Goal: Transaction & Acquisition: Purchase product/service

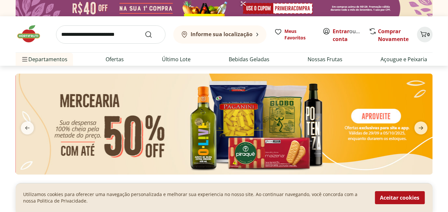
click at [138, 133] on img at bounding box center [224, 124] width 417 height 101
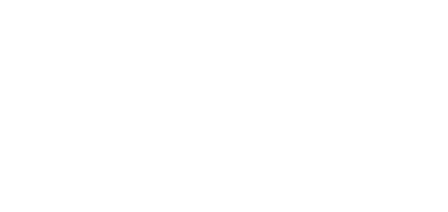
select select "**********"
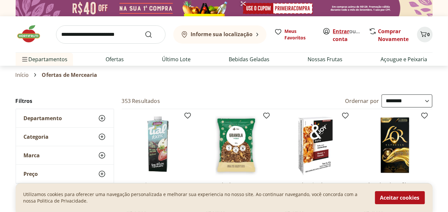
click at [338, 31] on link "Entrar" at bounding box center [341, 31] width 17 height 7
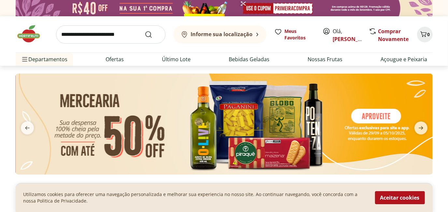
click at [122, 37] on input "search" at bounding box center [110, 34] width 109 height 18
type input "*******"
click at [145, 31] on button "Submit Search" at bounding box center [153, 35] width 16 height 8
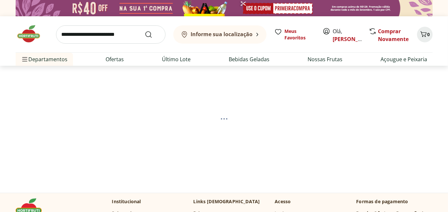
select select "**********"
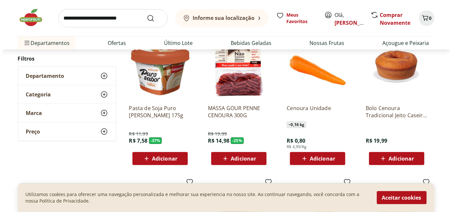
scroll to position [104, 0]
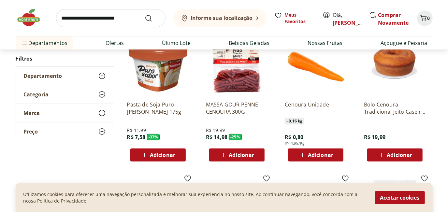
click at [311, 154] on span "Adicionar" at bounding box center [320, 154] width 25 height 5
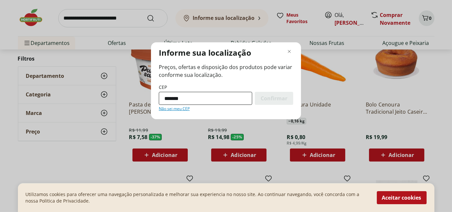
type input "*********"
click at [278, 100] on span "Confirmar" at bounding box center [274, 98] width 27 height 5
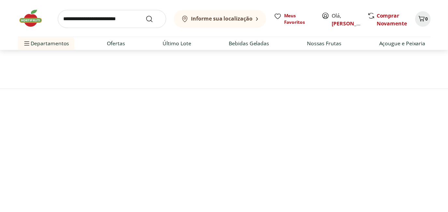
scroll to position [38, 0]
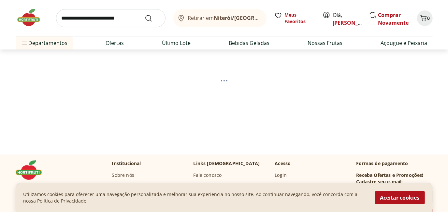
select select "**********"
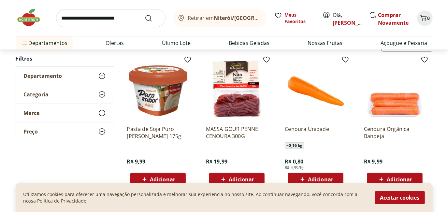
scroll to position [91, 0]
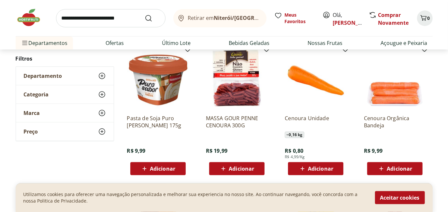
click at [310, 168] on span "Adicionar" at bounding box center [320, 168] width 25 height 5
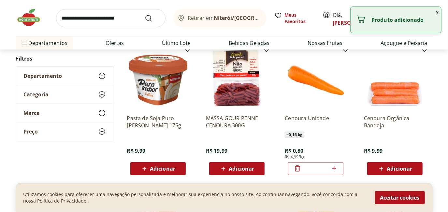
click at [335, 168] on icon at bounding box center [334, 168] width 4 height 4
click at [333, 169] on icon at bounding box center [334, 168] width 8 height 8
click at [334, 168] on icon at bounding box center [334, 168] width 8 height 8
type input "*"
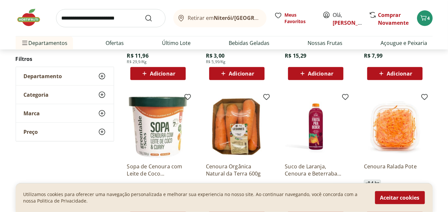
scroll to position [338, 0]
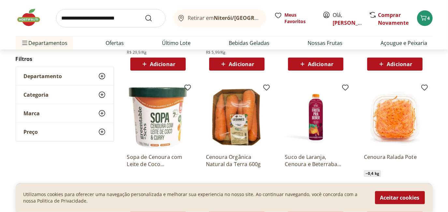
click at [124, 17] on input "search" at bounding box center [110, 18] width 109 height 18
type input "**********"
click at [145, 14] on button "Submit Search" at bounding box center [153, 18] width 16 height 8
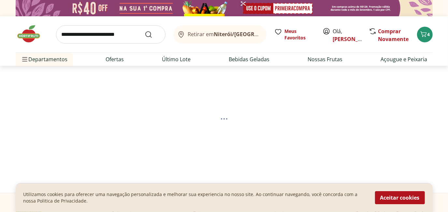
select select "**********"
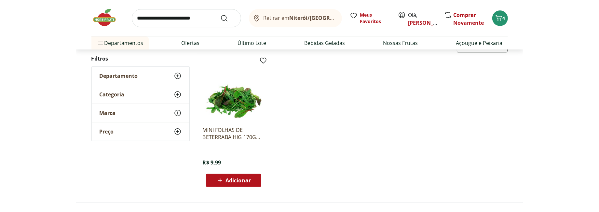
scroll to position [92, 0]
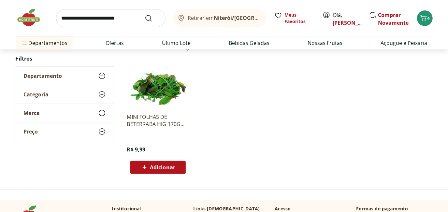
click at [165, 167] on span "Adicionar" at bounding box center [162, 167] width 25 height 5
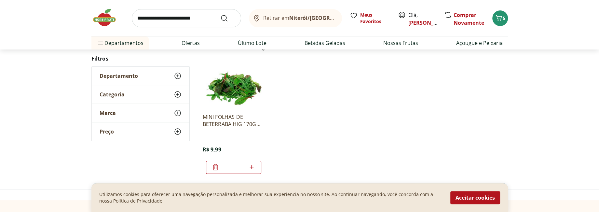
click at [188, 16] on input "search" at bounding box center [186, 18] width 109 height 18
type input "*******"
click at [220, 14] on button "Submit Search" at bounding box center [228, 18] width 16 height 8
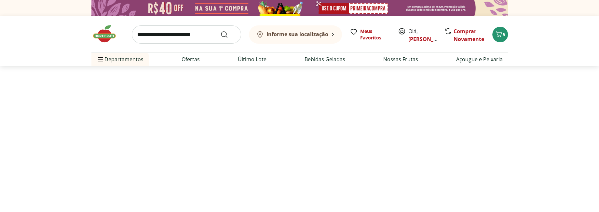
select select "**********"
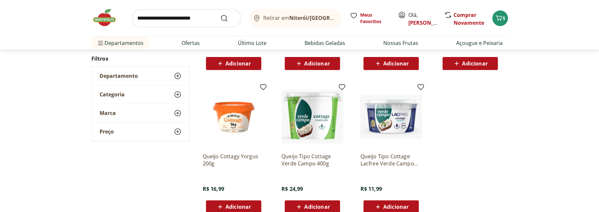
scroll to position [217, 0]
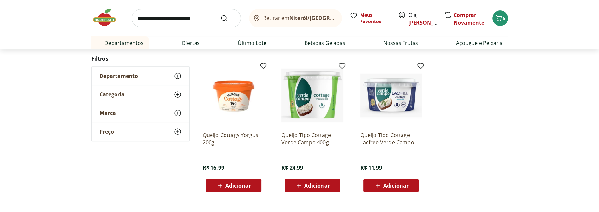
click at [315, 183] on span "Adicionar" at bounding box center [316, 185] width 25 height 5
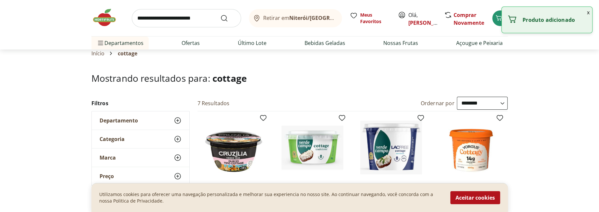
scroll to position [0, 0]
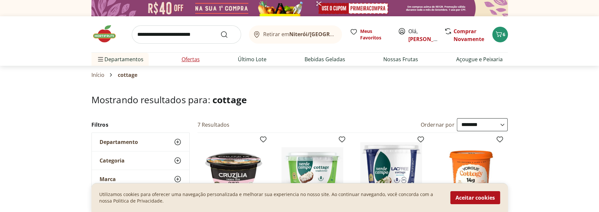
click at [192, 58] on link "Ofertas" at bounding box center [191, 59] width 18 height 8
select select "**********"
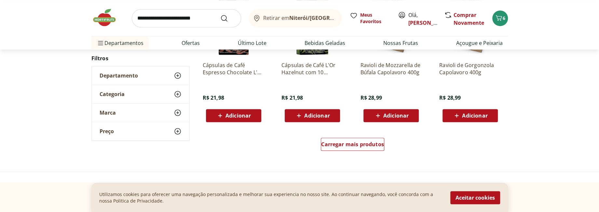
scroll to position [473, 0]
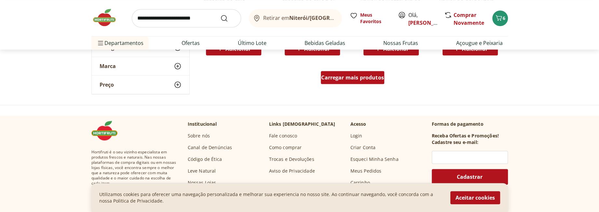
click at [348, 78] on span "Carregar mais produtos" at bounding box center [352, 77] width 63 height 5
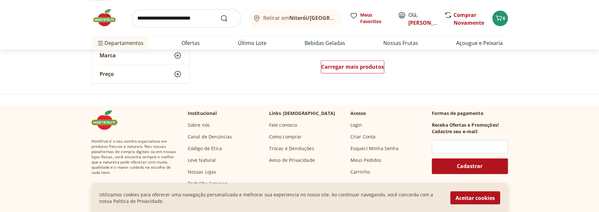
scroll to position [905, 0]
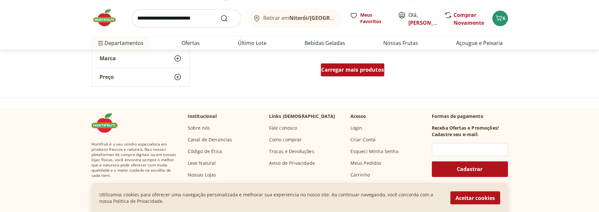
click at [346, 72] on span "Carregar mais produtos" at bounding box center [352, 69] width 63 height 5
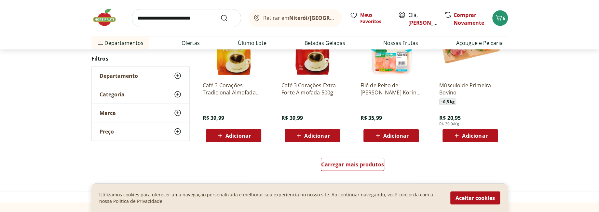
scroll to position [1249, 0]
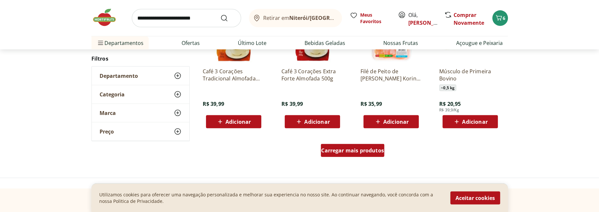
click at [351, 150] on span "Carregar mais produtos" at bounding box center [352, 150] width 63 height 5
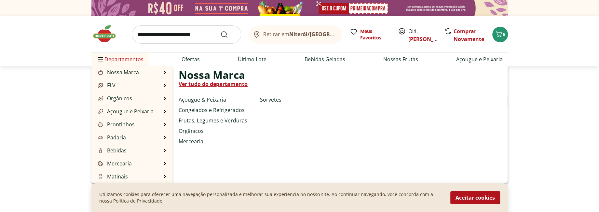
click at [128, 61] on span "Departamentos" at bounding box center [120, 59] width 47 height 16
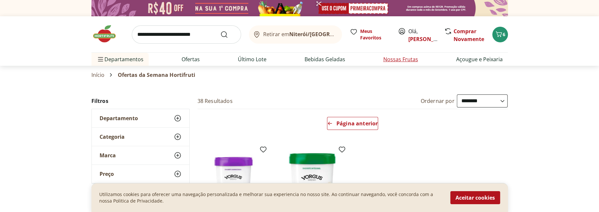
click at [403, 58] on link "Nossas Frutas" at bounding box center [401, 59] width 35 height 8
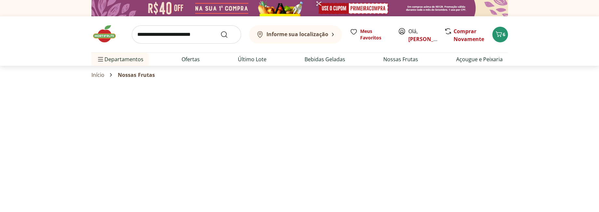
select select "**********"
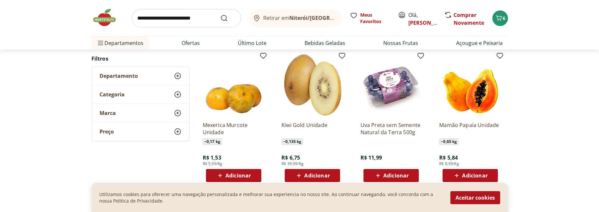
scroll to position [84, 0]
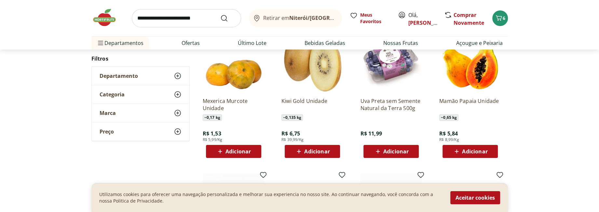
click at [317, 152] on span "Adicionar" at bounding box center [316, 151] width 25 height 5
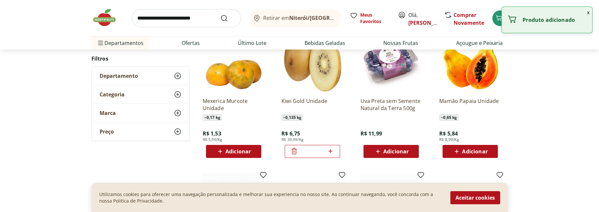
click at [330, 152] on icon at bounding box center [331, 151] width 8 height 8
type input "*"
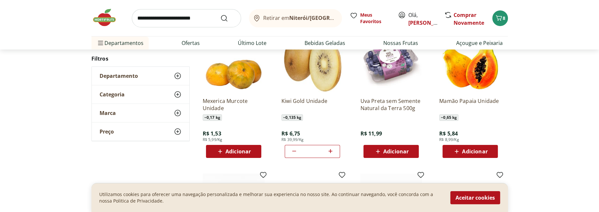
click at [447, 151] on span "Adicionar" at bounding box center [474, 151] width 25 height 5
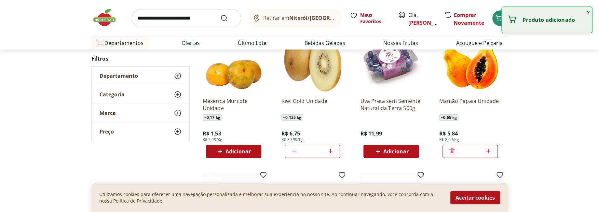
click at [447, 152] on icon at bounding box center [489, 151] width 4 height 4
type input "*"
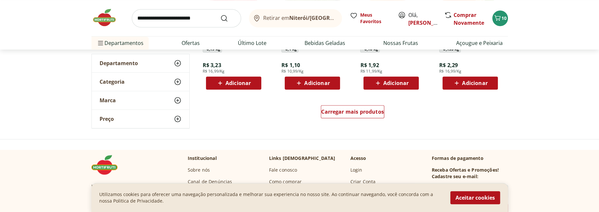
scroll to position [463, 0]
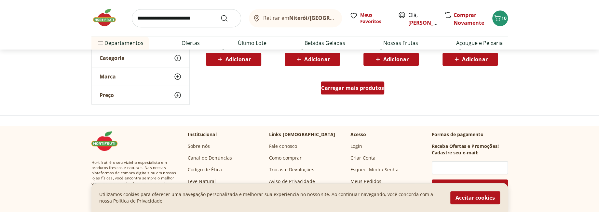
click at [348, 85] on span "Carregar mais produtos" at bounding box center [352, 87] width 63 height 5
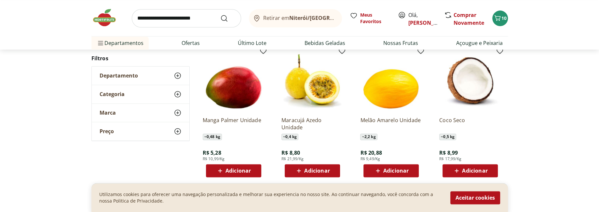
scroll to position [785, 0]
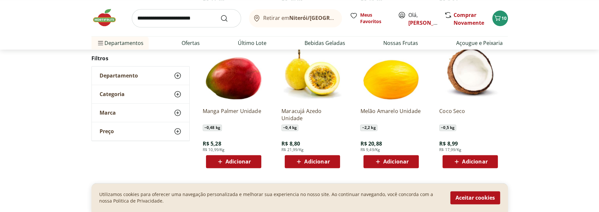
click at [318, 162] on span "Adicionar" at bounding box center [316, 161] width 25 height 5
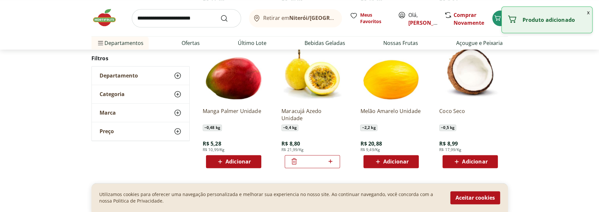
click at [331, 161] on icon at bounding box center [331, 161] width 4 height 4
type input "*"
click at [236, 162] on span "Adicionar" at bounding box center [238, 161] width 25 height 5
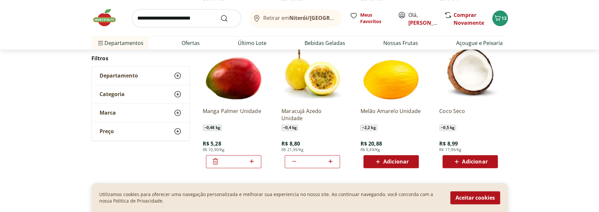
click at [253, 161] on icon at bounding box center [252, 161] width 8 height 8
type input "*"
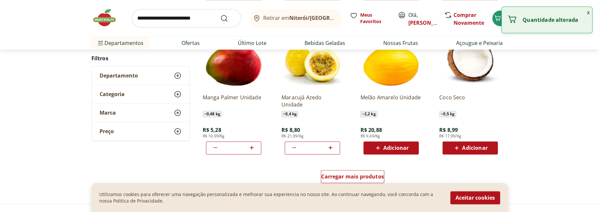
scroll to position [797, 0]
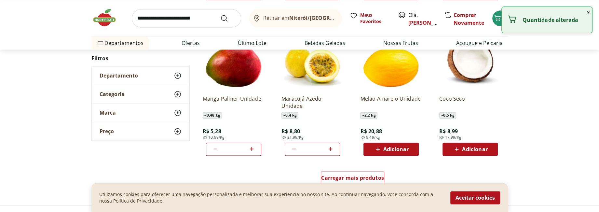
click at [332, 148] on icon at bounding box center [331, 149] width 8 height 8
type input "*"
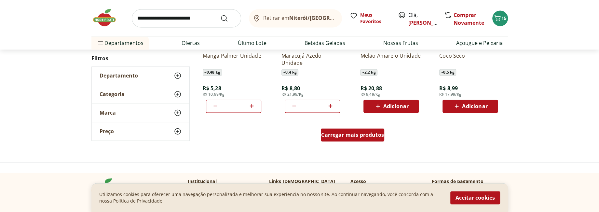
scroll to position [843, 0]
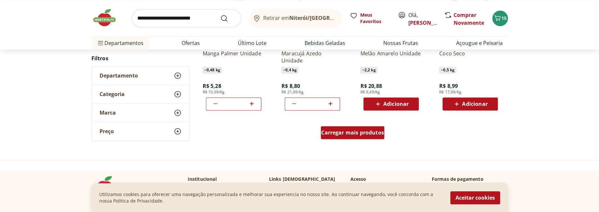
click at [338, 132] on span "Carregar mais produtos" at bounding box center [352, 132] width 63 height 5
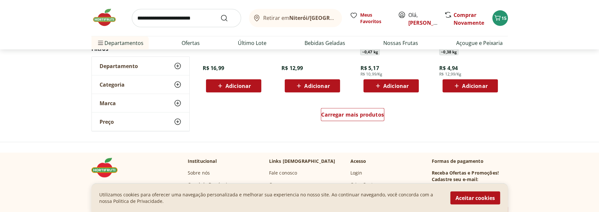
scroll to position [1292, 0]
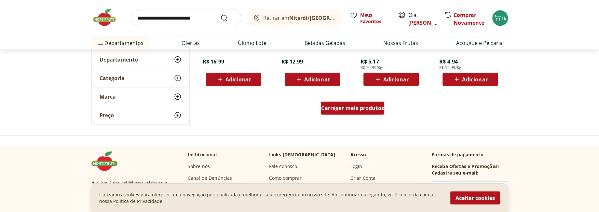
click at [354, 110] on span "Carregar mais produtos" at bounding box center [352, 107] width 63 height 5
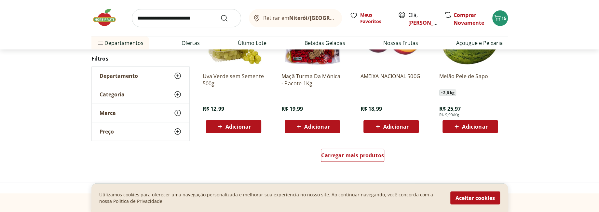
scroll to position [1672, 0]
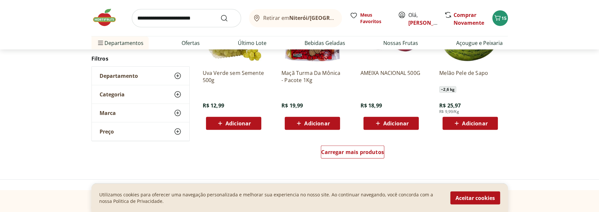
click at [199, 18] on input "search" at bounding box center [186, 18] width 109 height 18
type input "*****"
click at [220, 14] on button "Submit Search" at bounding box center [228, 18] width 16 height 8
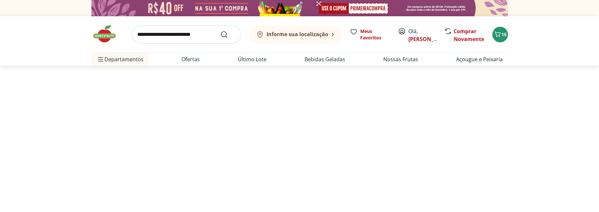
select select "**********"
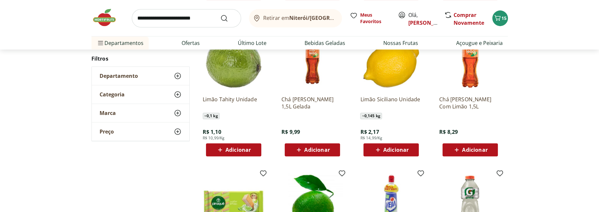
scroll to position [253, 0]
click at [232, 148] on span "Adicionar" at bounding box center [238, 149] width 25 height 5
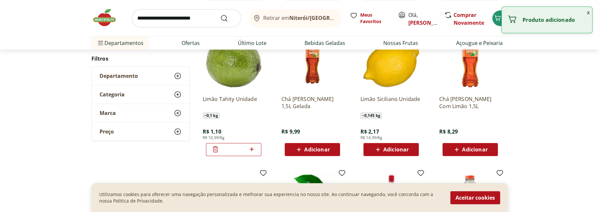
click at [253, 148] on icon at bounding box center [252, 149] width 4 height 4
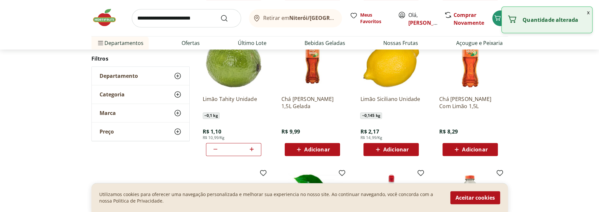
type input "*"
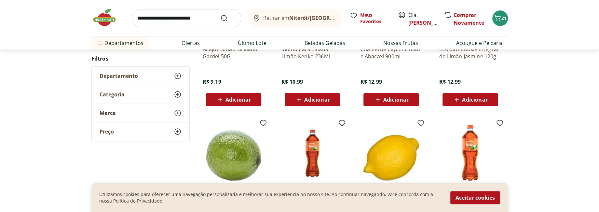
scroll to position [0, 0]
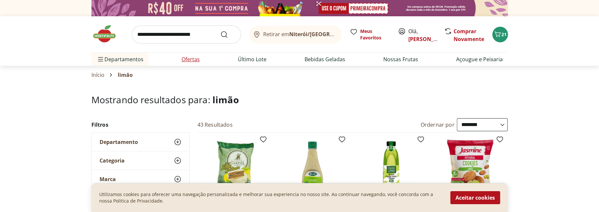
click at [192, 59] on link "Ofertas" at bounding box center [191, 59] width 18 height 8
select select "**********"
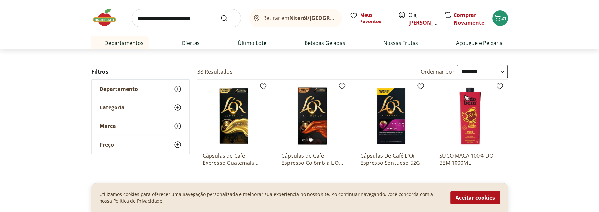
scroll to position [30, 0]
click at [120, 107] on span "Categoria" at bounding box center [112, 107] width 25 height 7
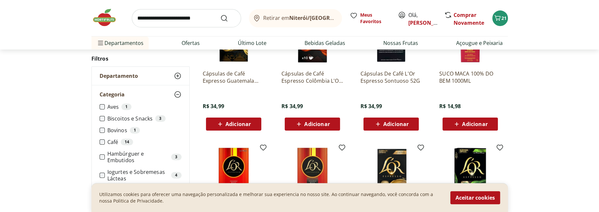
scroll to position [114, 0]
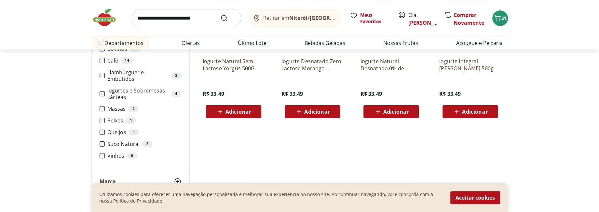
scroll to position [130, 0]
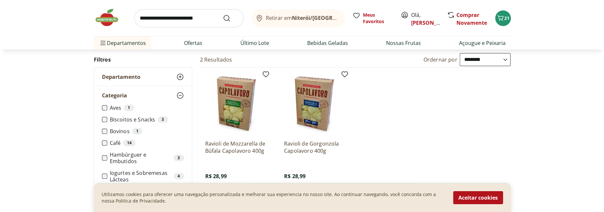
scroll to position [39, 0]
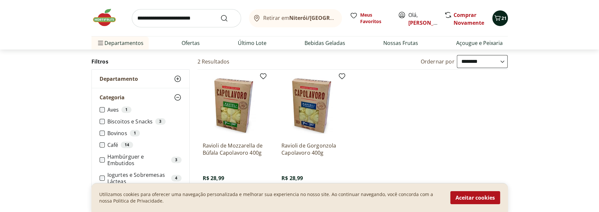
click at [447, 18] on icon "Carrinho" at bounding box center [498, 18] width 8 height 8
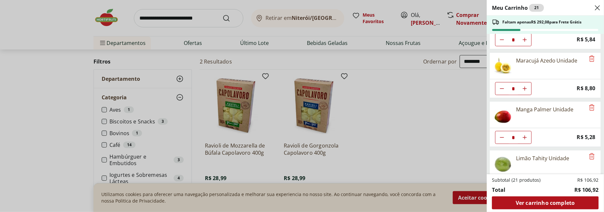
scroll to position [248, 0]
